Goal: Task Accomplishment & Management: Manage account settings

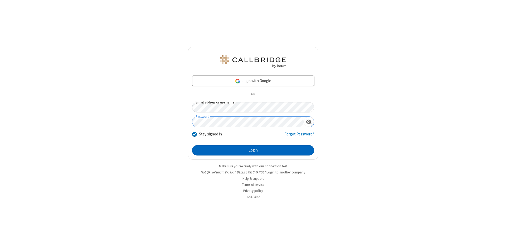
click at [253, 150] on button "Login" at bounding box center [253, 150] width 122 height 11
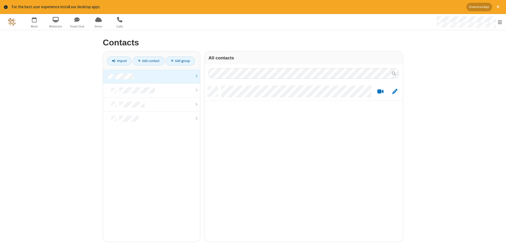
click at [152, 76] on link at bounding box center [151, 76] width 97 height 14
click at [149, 61] on link "Add contact" at bounding box center [149, 60] width 32 height 9
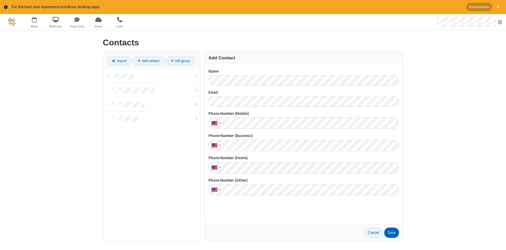
click at [392, 232] on button "Save" at bounding box center [391, 232] width 15 height 11
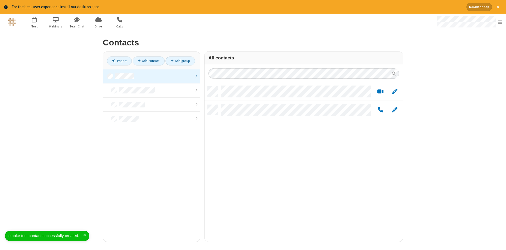
scroll to position [159, 198]
